Goal: Communication & Community: Connect with others

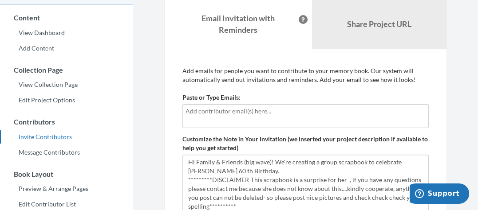
scroll to position [71, 0]
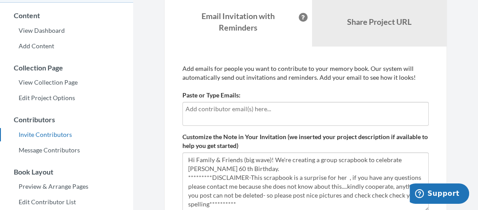
click at [340, 111] on input "text" at bounding box center [305, 109] width 240 height 10
type input "g"
type input "GlereenGreen@gmail.com"
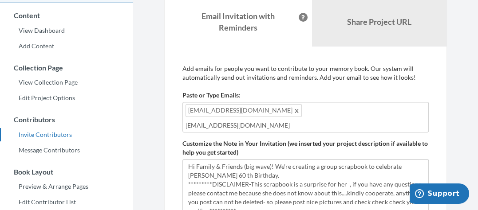
type input "Nelson411@msn.com"
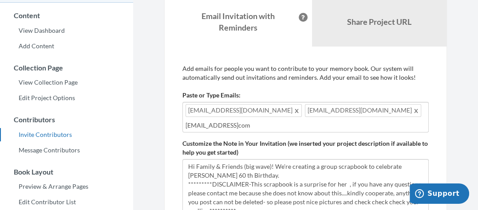
type input "[EMAIL_ADDRESS][DOMAIN_NAME]"
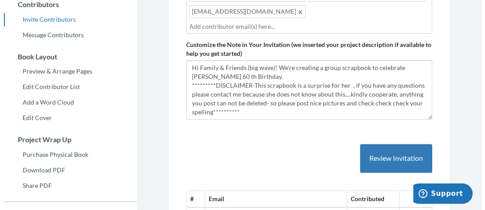
scroll to position [195, 0]
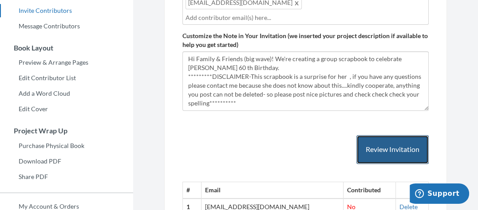
click at [395, 137] on button "Review Invitation" at bounding box center [392, 149] width 72 height 29
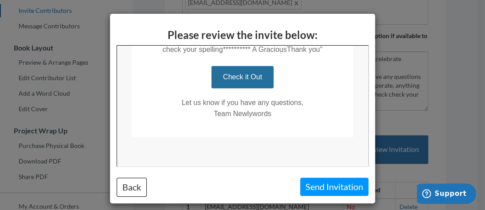
scroll to position [360, 0]
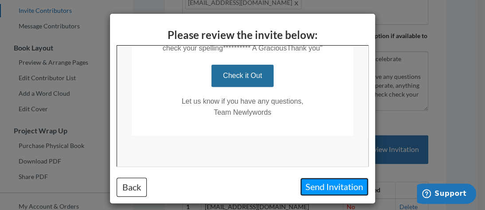
click at [338, 184] on button "Send Invitation" at bounding box center [334, 187] width 68 height 18
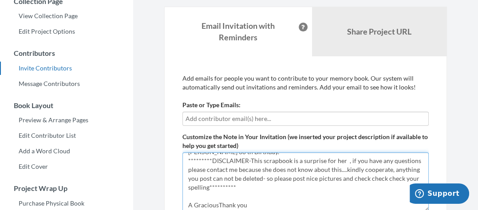
scroll to position [136, 0]
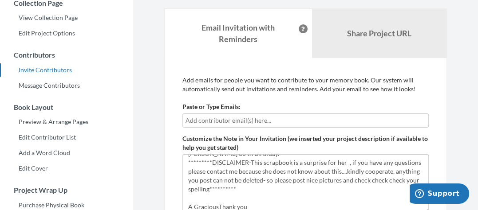
click at [197, 126] on div at bounding box center [305, 121] width 246 height 14
drag, startPoint x: 197, startPoint y: 126, endPoint x: 189, endPoint y: 121, distance: 9.4
click at [189, 121] on input "text" at bounding box center [305, 121] width 240 height 10
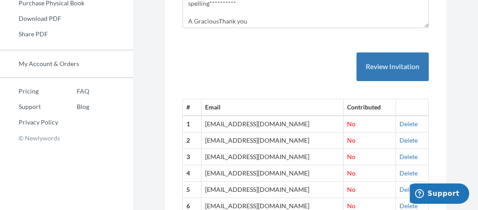
scroll to position [285, 0]
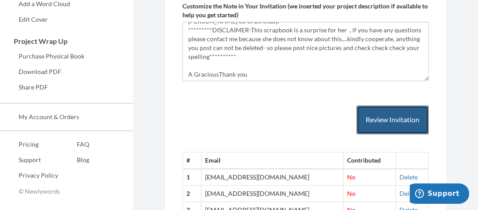
click at [377, 112] on button "Review Invitation" at bounding box center [392, 120] width 72 height 29
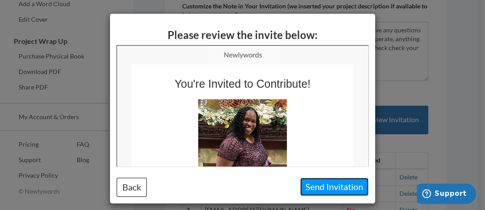
click at [311, 187] on button "Send Invitation" at bounding box center [334, 187] width 68 height 18
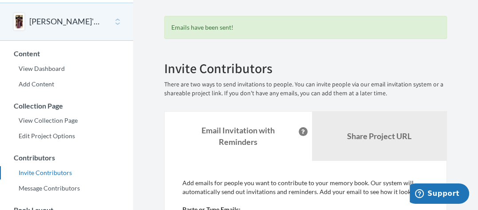
scroll to position [0, 0]
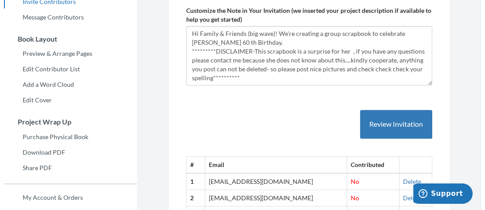
scroll to position [231, 0]
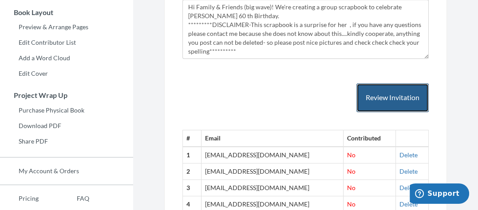
click at [385, 103] on button "Review Invitation" at bounding box center [392, 97] width 72 height 29
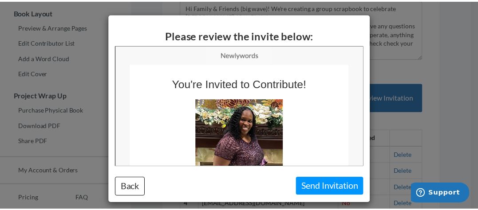
scroll to position [0, 0]
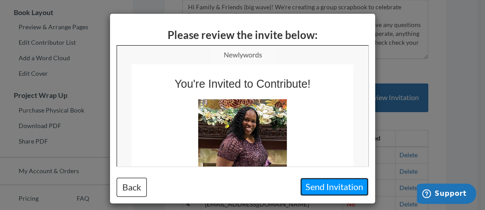
click at [304, 188] on button "Send Invitation" at bounding box center [334, 187] width 68 height 18
